Goal: Task Accomplishment & Management: Manage account settings

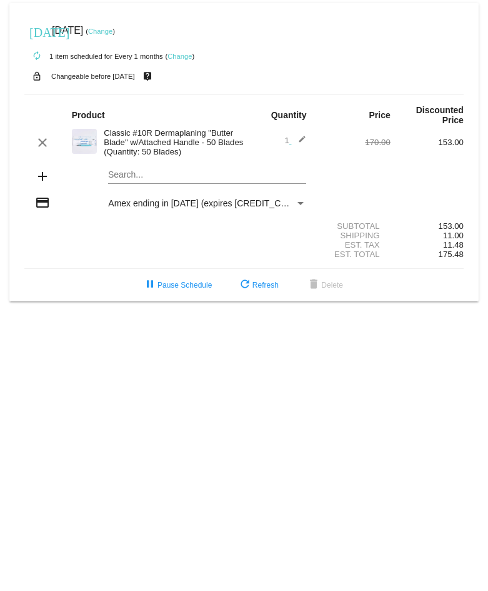
click at [305, 203] on div "Payment Method" at bounding box center [300, 203] width 11 height 10
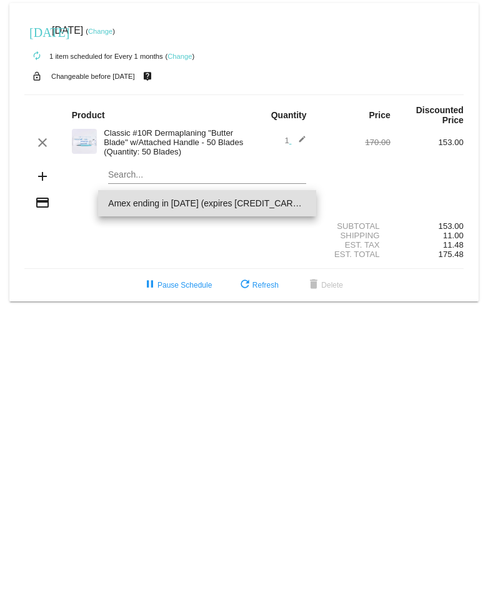
click at [128, 32] on div at bounding box center [244, 295] width 488 height 591
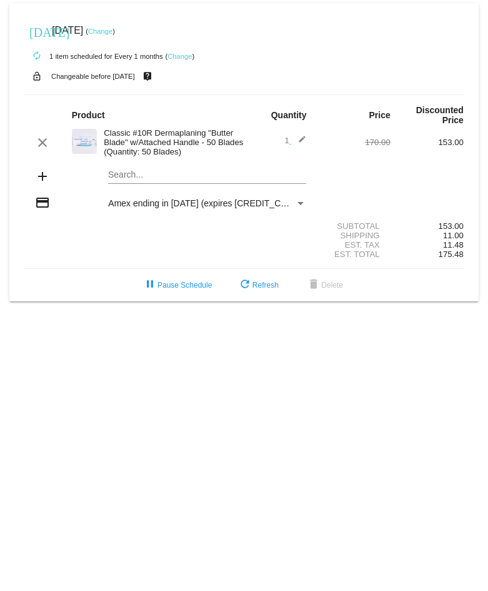
click at [113, 31] on link "Change" at bounding box center [100, 32] width 24 height 8
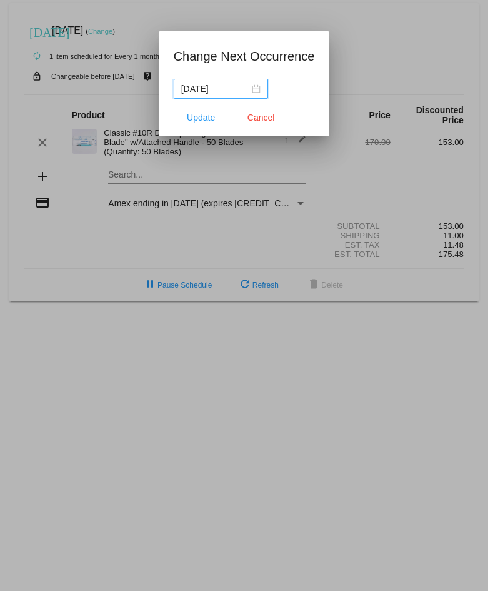
click at [254, 90] on div "[DATE]" at bounding box center [220, 89] width 79 height 14
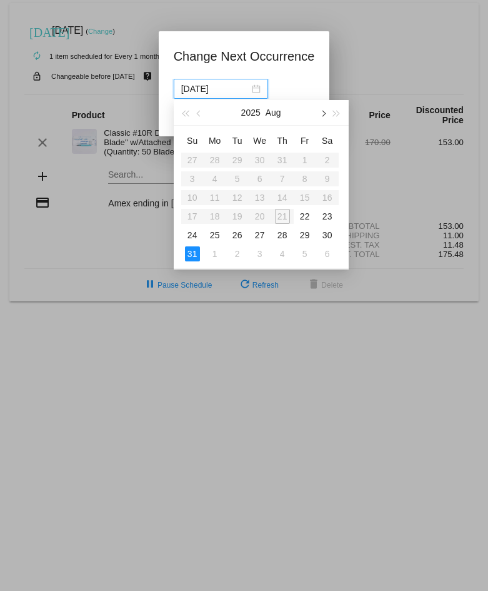
click at [328, 114] on button "button" at bounding box center [323, 112] width 14 height 25
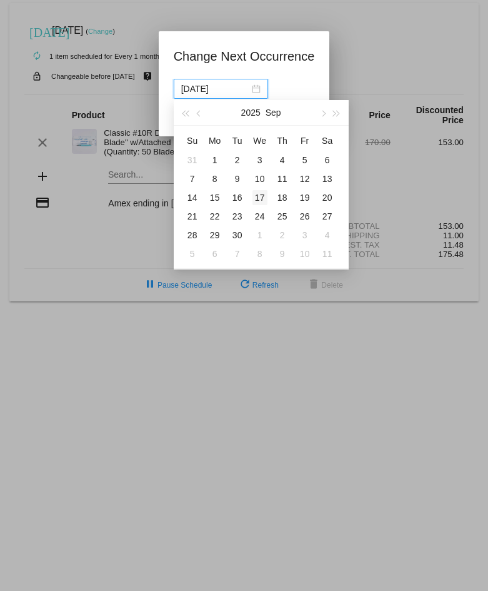
click at [261, 198] on div "17" at bounding box center [260, 197] width 15 height 15
type input "[DATE]"
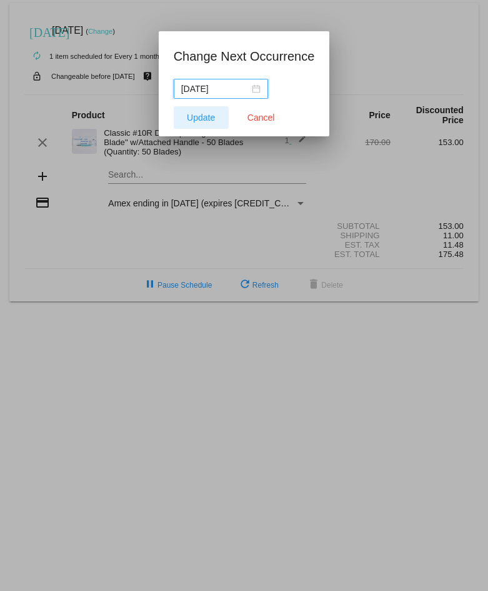
click at [218, 122] on button "Update" at bounding box center [201, 117] width 55 height 23
